Goal: Information Seeking & Learning: Learn about a topic

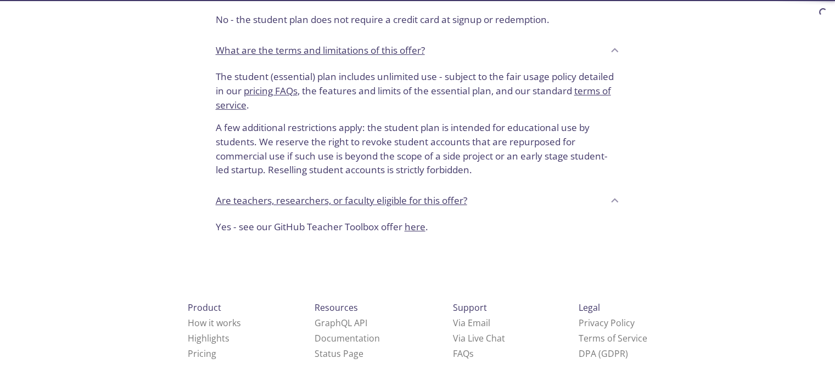
scroll to position [501, 0]
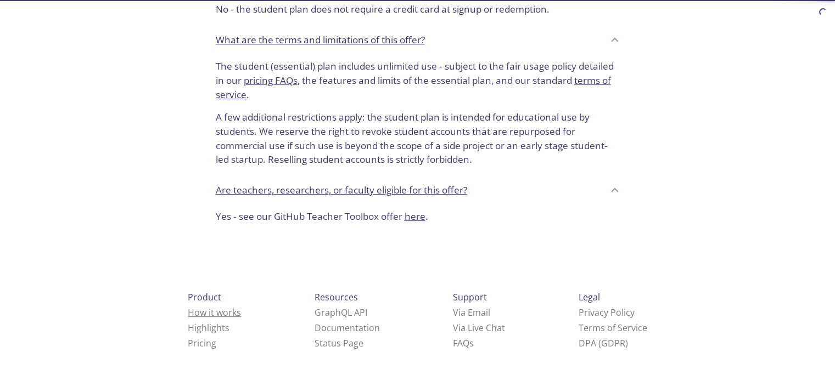
click at [188, 313] on link "How it works" at bounding box center [214, 313] width 53 height 12
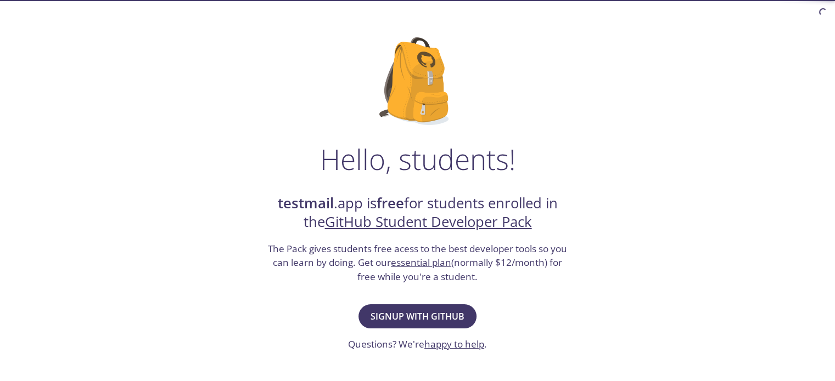
scroll to position [0, 0]
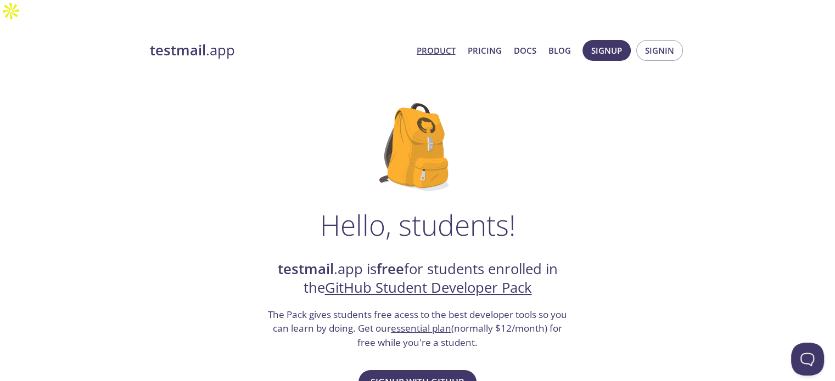
click at [432, 43] on link "Product" at bounding box center [435, 50] width 39 height 14
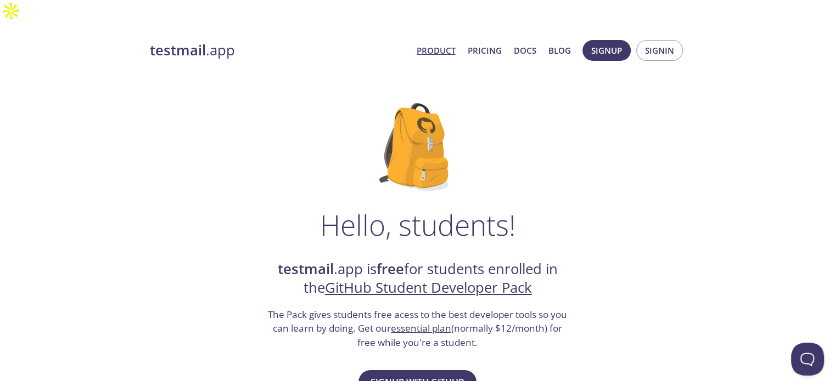
click at [432, 43] on link "Product" at bounding box center [435, 50] width 39 height 14
click at [211, 41] on link "testmail .app" at bounding box center [279, 50] width 258 height 19
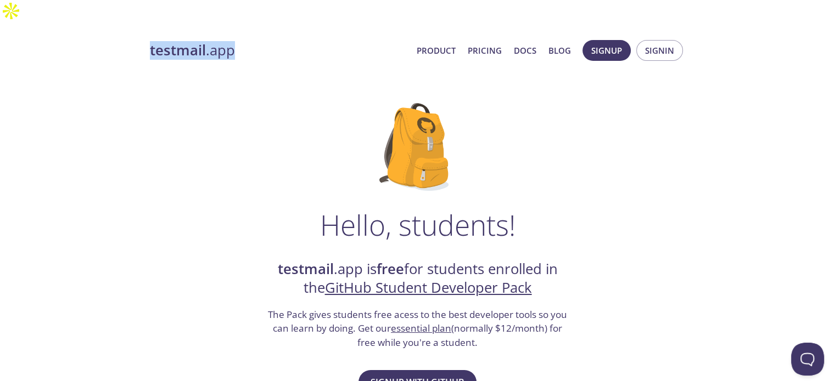
drag, startPoint x: 144, startPoint y: 25, endPoint x: 272, endPoint y: 32, distance: 128.0
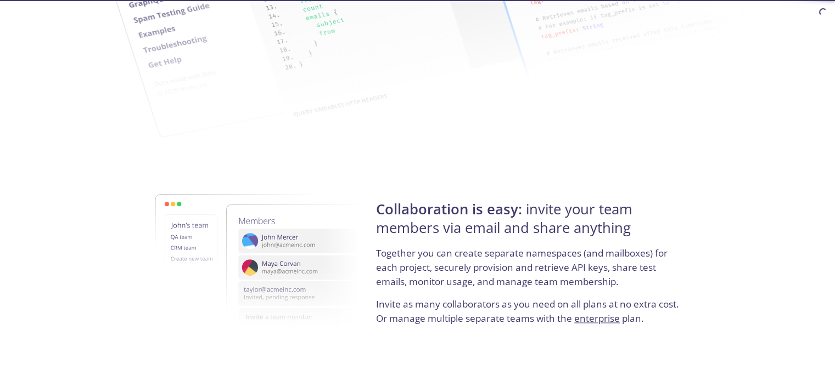
scroll to position [2128, 0]
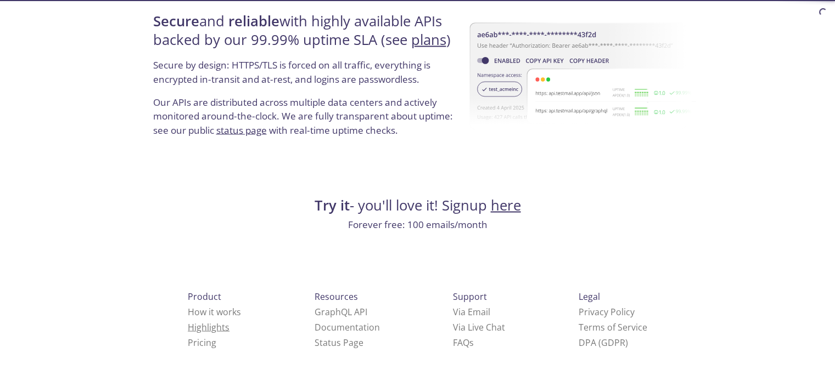
click at [188, 328] on link "Highlights" at bounding box center [209, 328] width 42 height 12
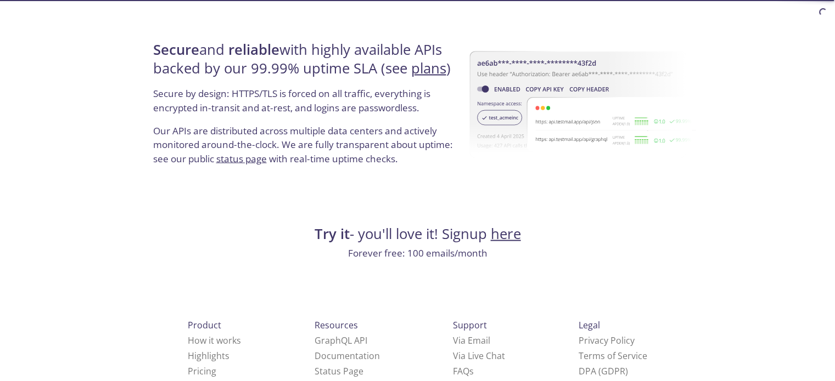
scroll to position [2128, 0]
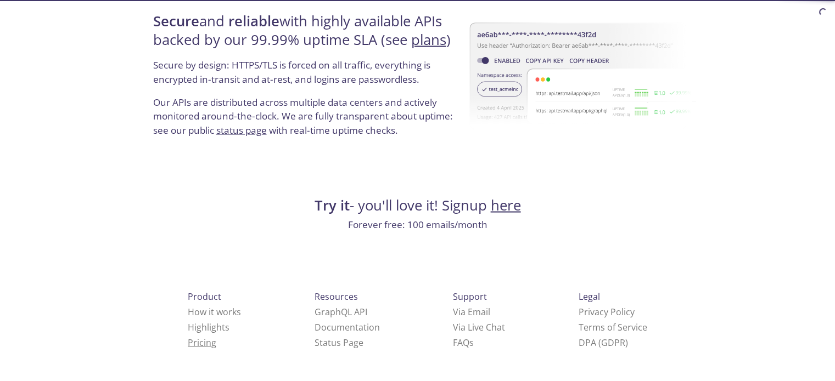
click at [188, 343] on link "Pricing" at bounding box center [202, 343] width 29 height 12
